Goal: Task Accomplishment & Management: Manage account settings

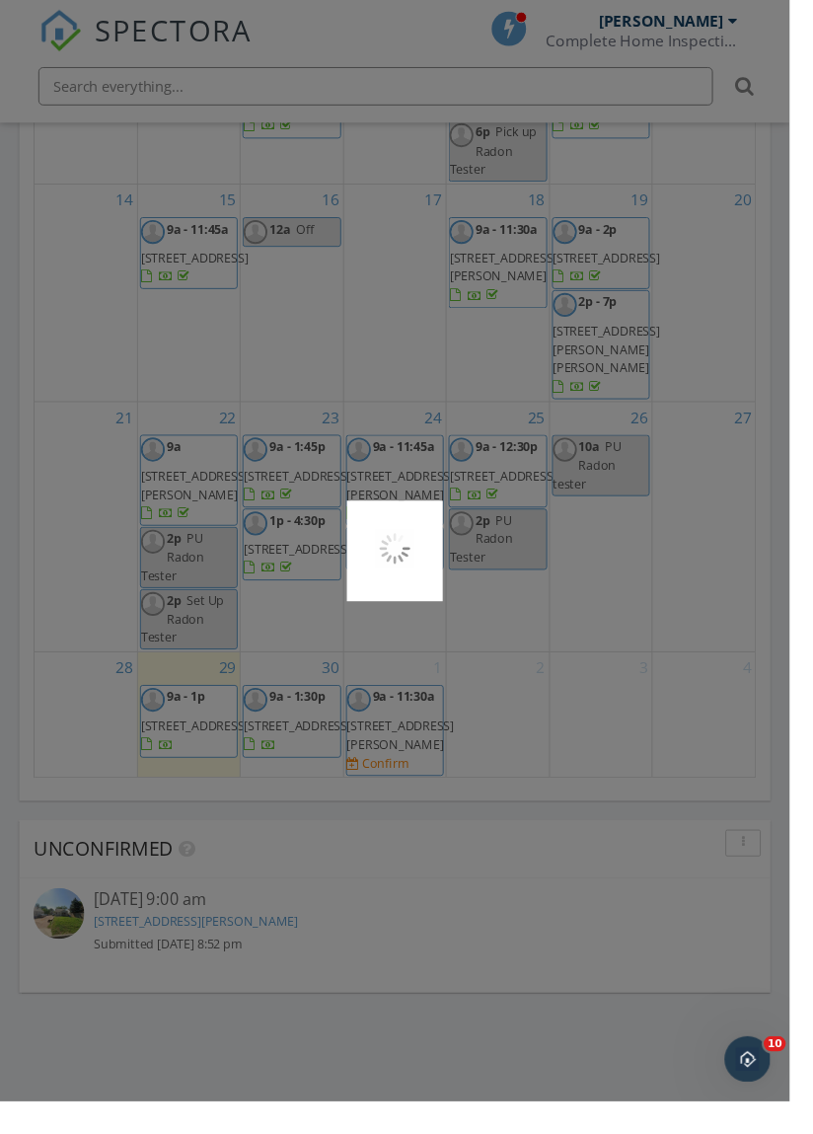
scroll to position [2491, 0]
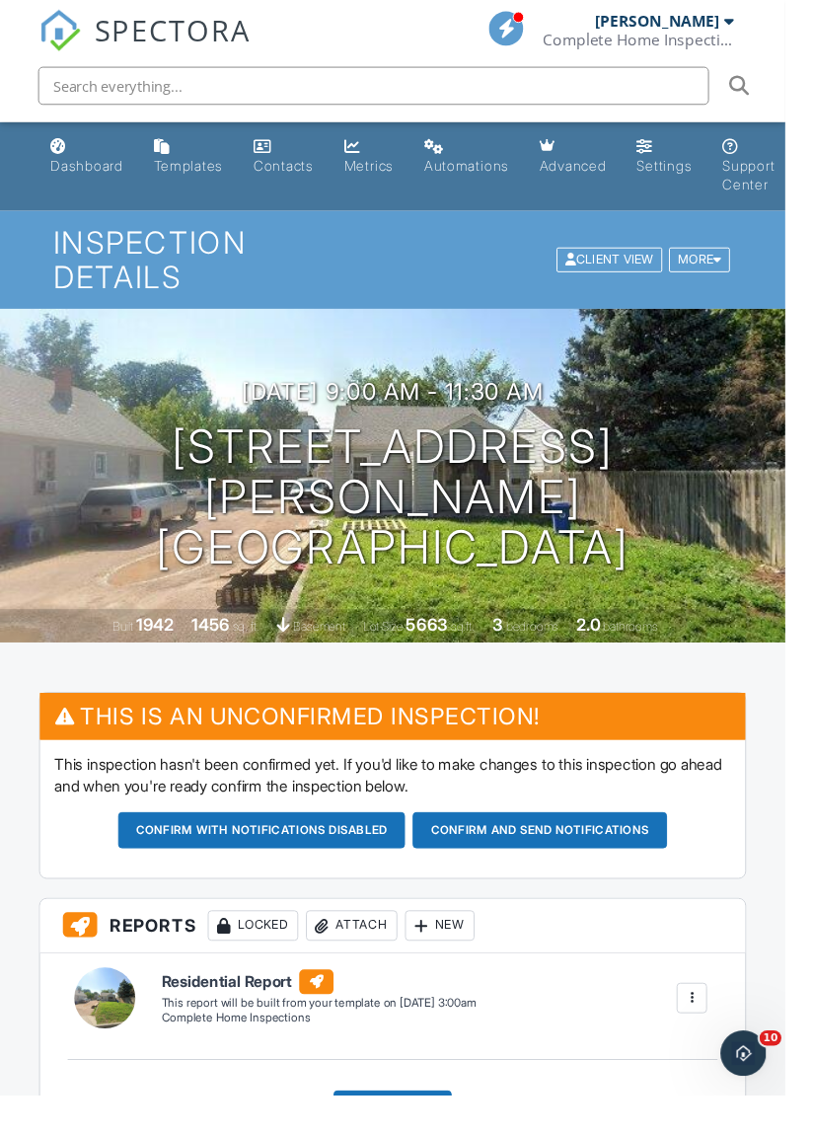
click at [591, 863] on button "Confirm and send notifications" at bounding box center [559, 860] width 264 height 38
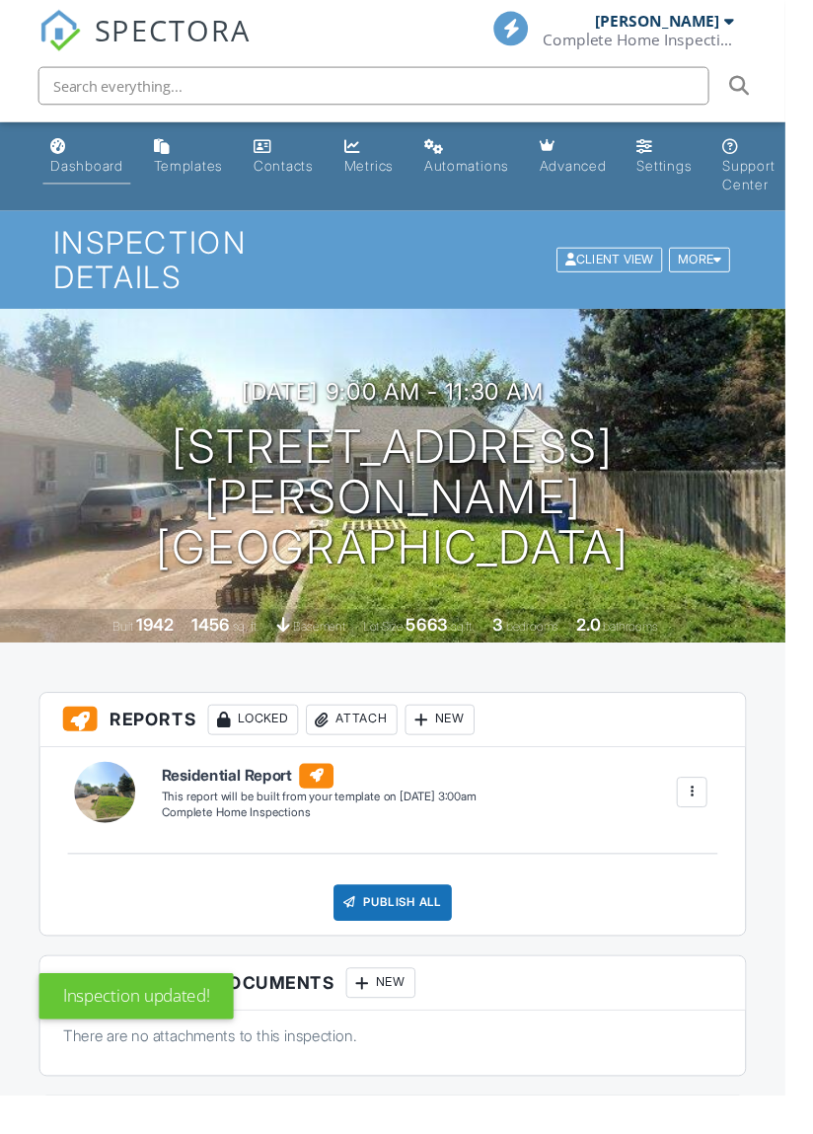
click at [102, 176] on div "Dashboard" at bounding box center [89, 171] width 75 height 17
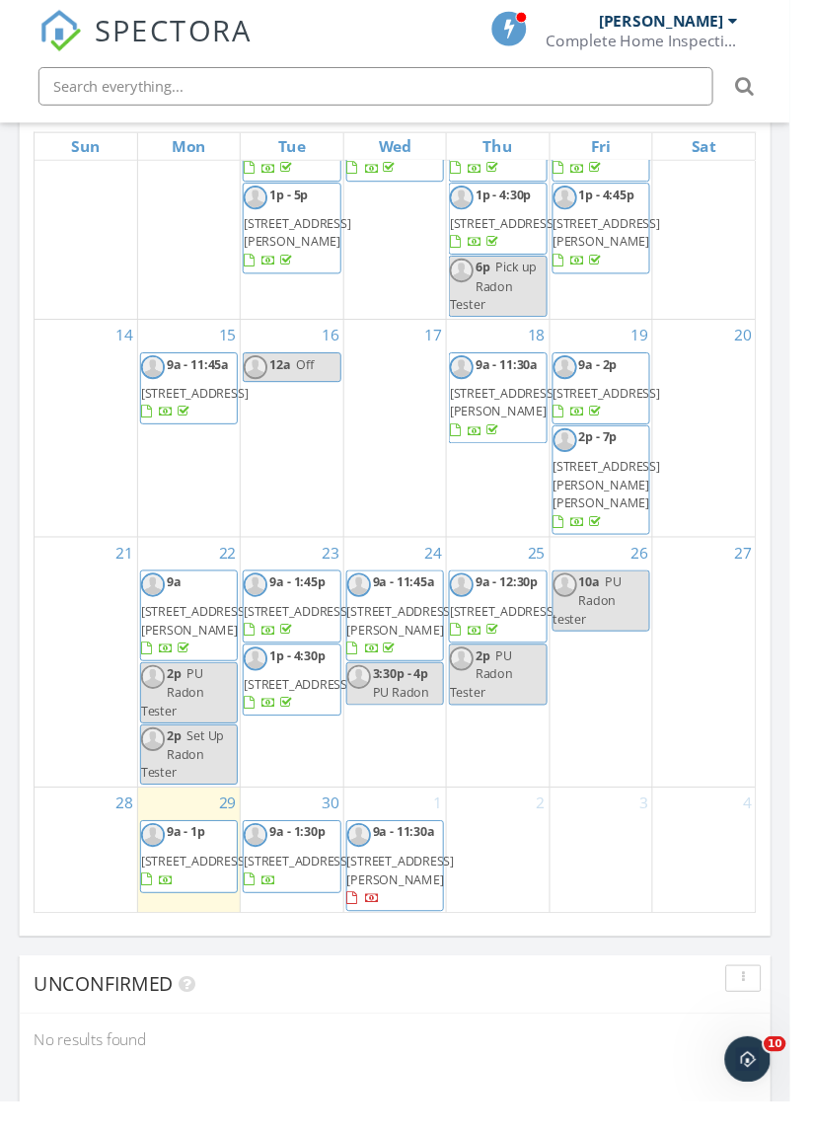
scroll to position [2341, 0]
